Goal: Obtain resource: Obtain resource

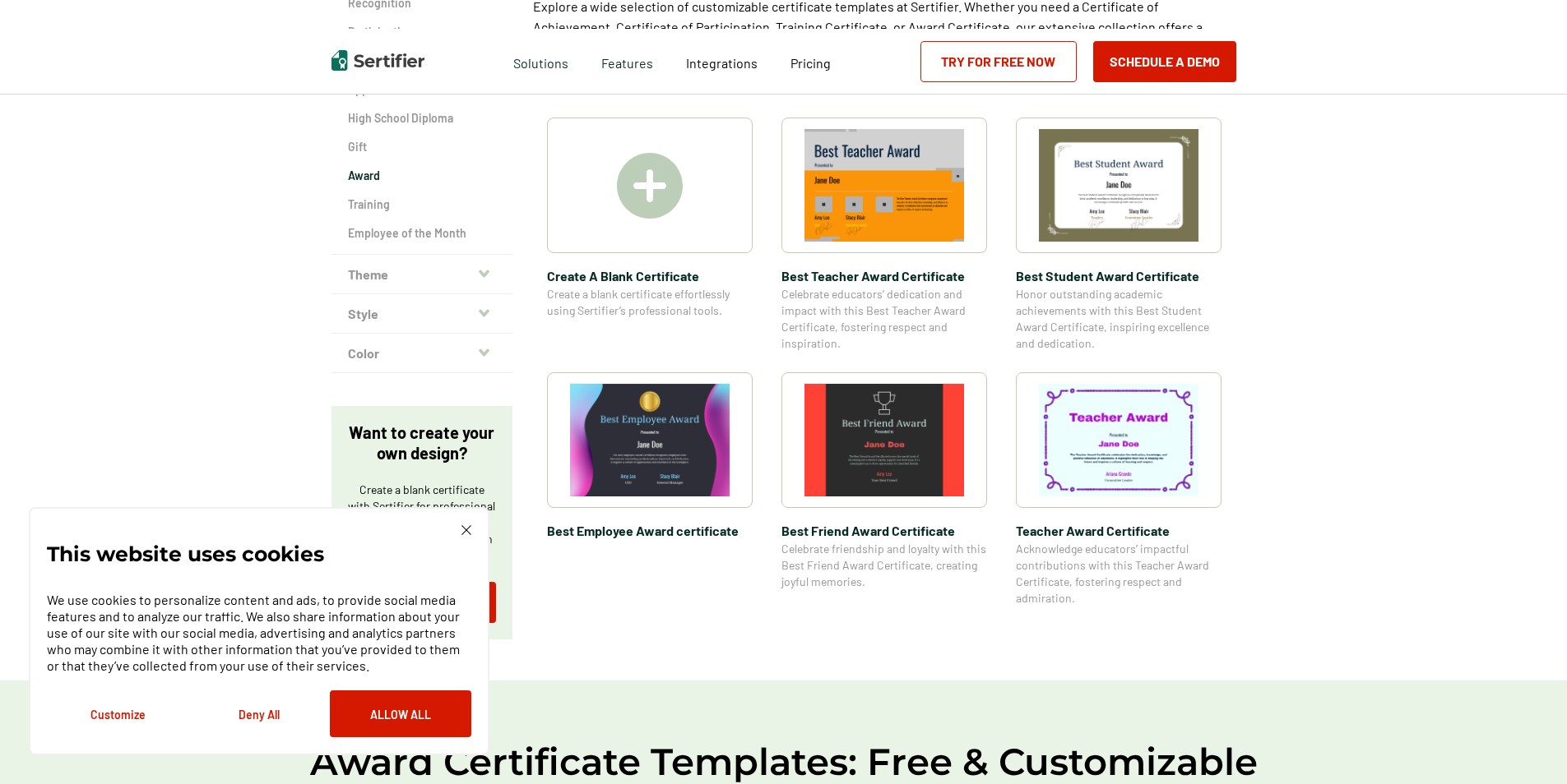
click at [466, 530] on img at bounding box center [466, 530] width 10 height 10
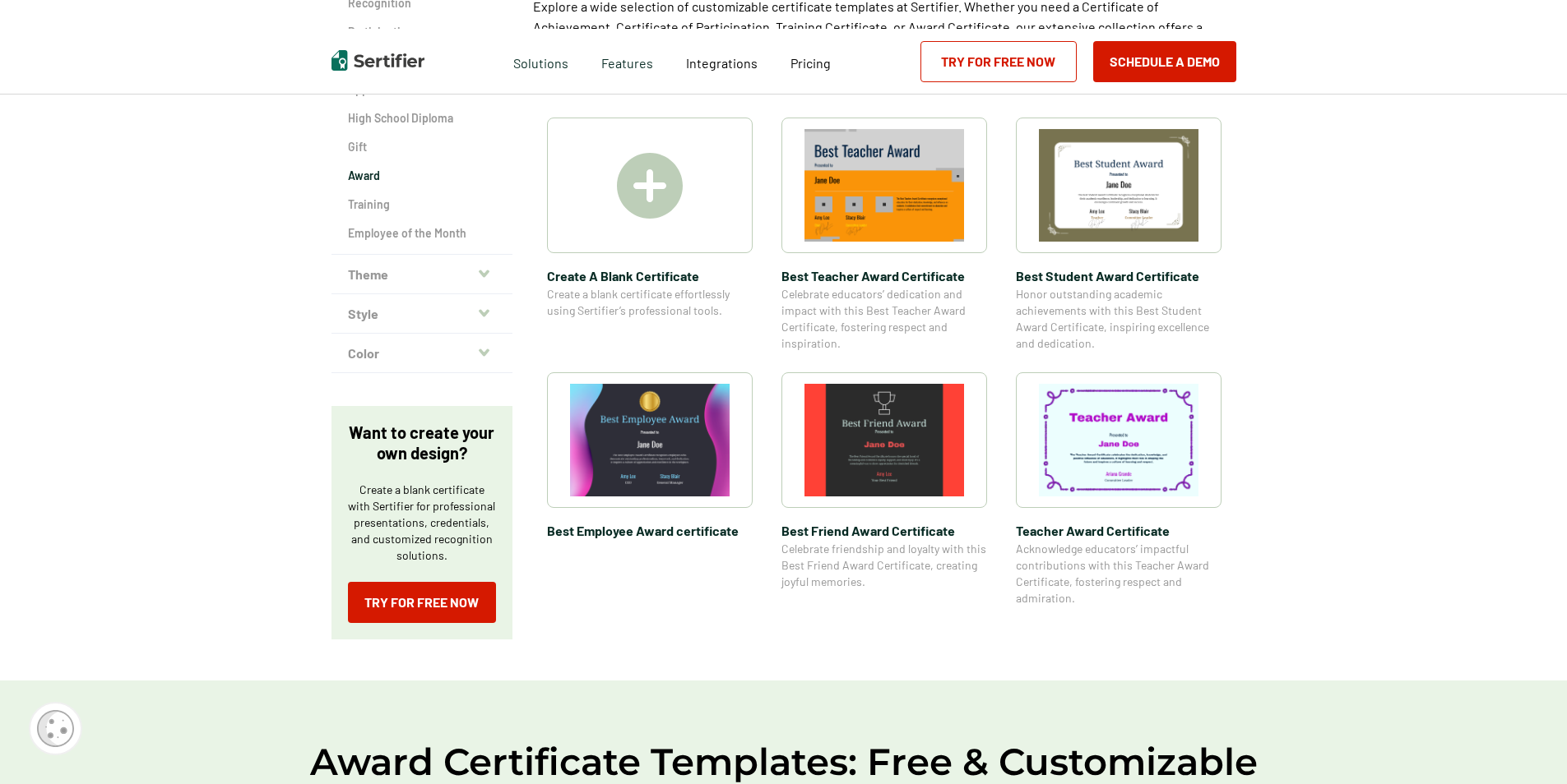
click at [640, 445] on img at bounding box center [650, 440] width 160 height 112
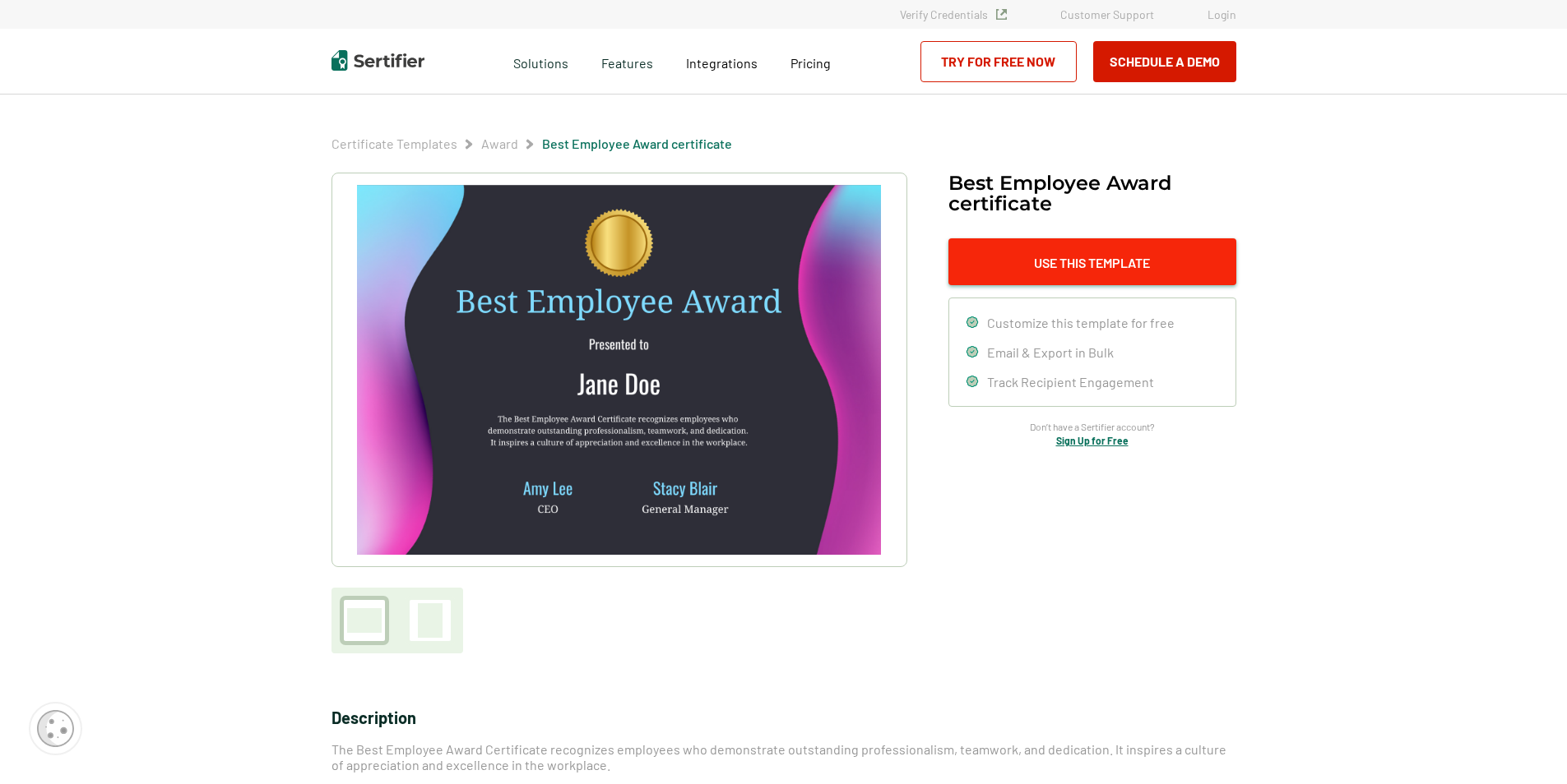
click at [1039, 265] on button "Use This Template" at bounding box center [1093, 262] width 288 height 47
